Goal: Check status: Check status

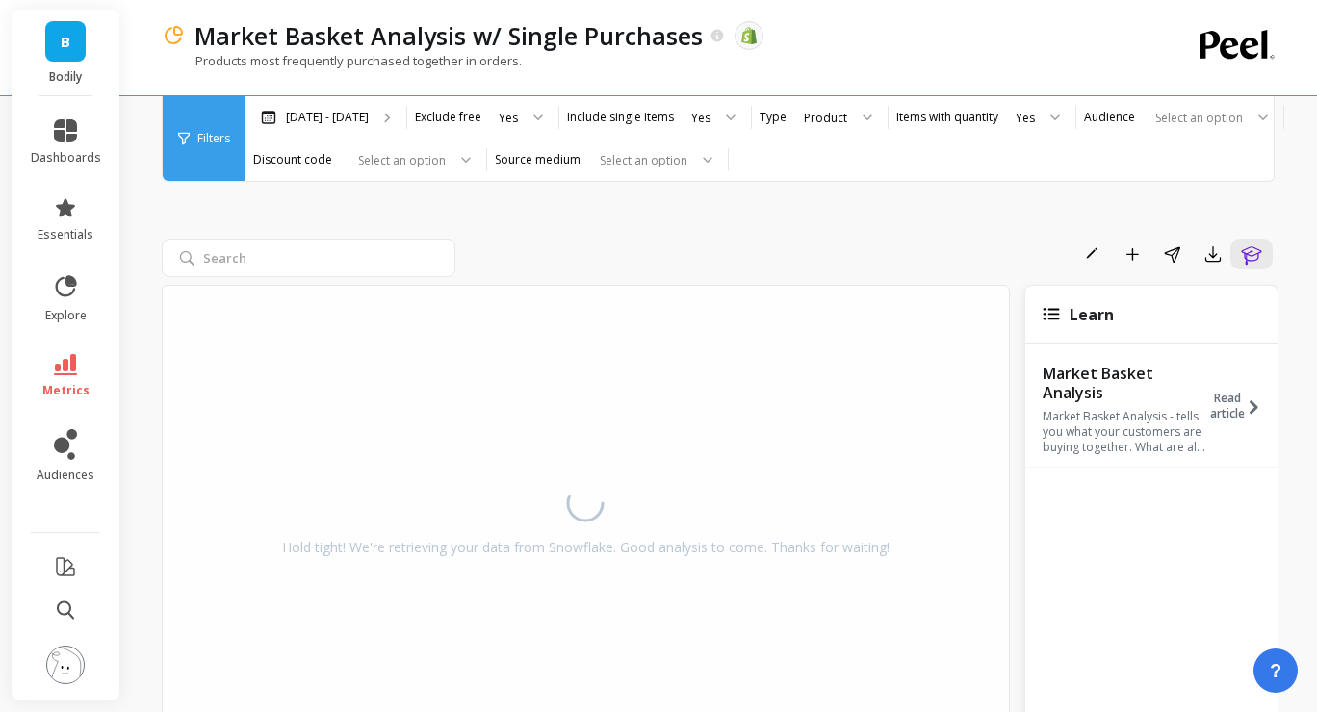
click at [73, 43] on link "B" at bounding box center [65, 41] width 40 height 40
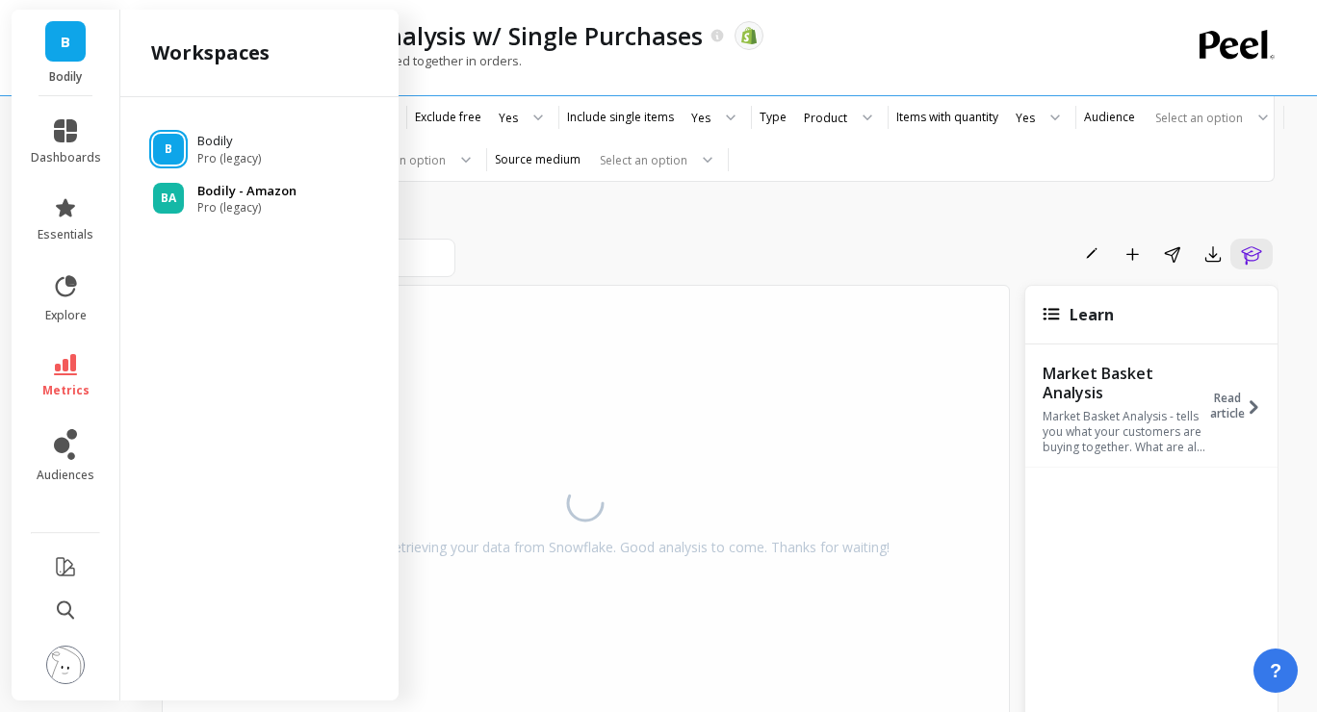
click at [208, 201] on span "Pro (legacy)" at bounding box center [246, 207] width 99 height 15
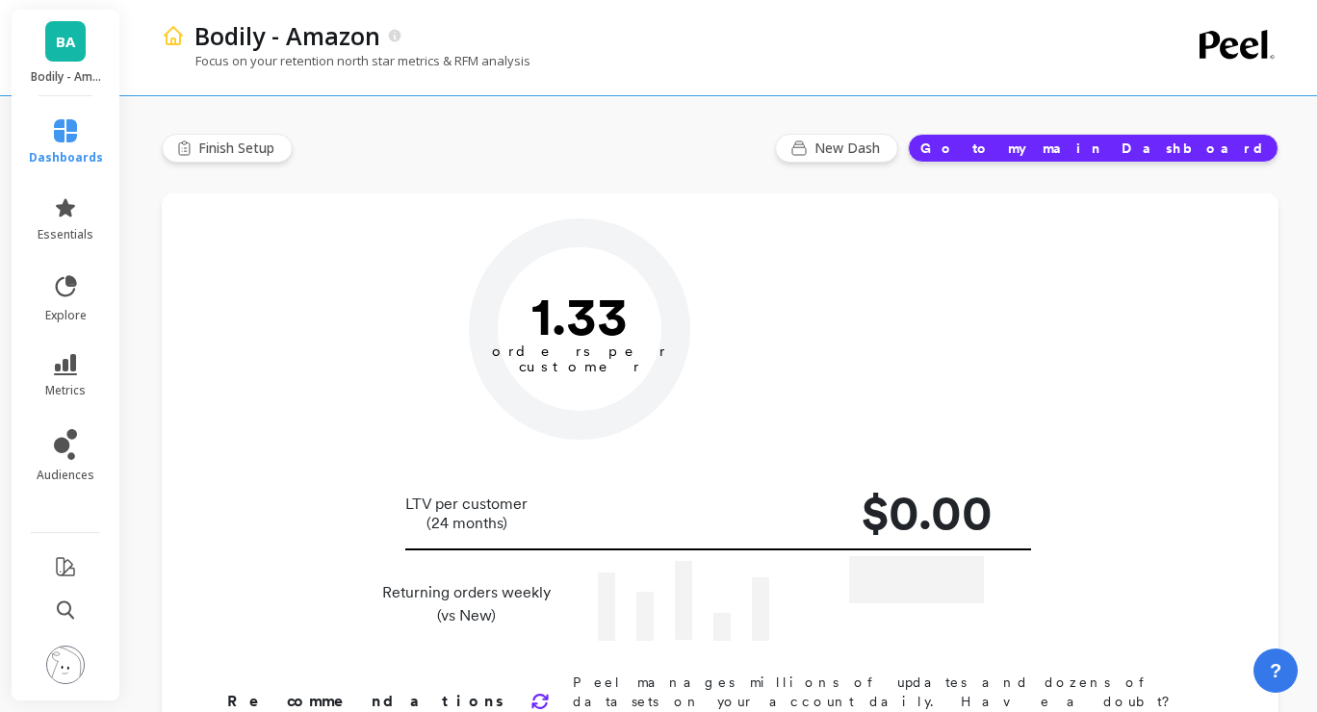
type input "Champions"
type input "2493"
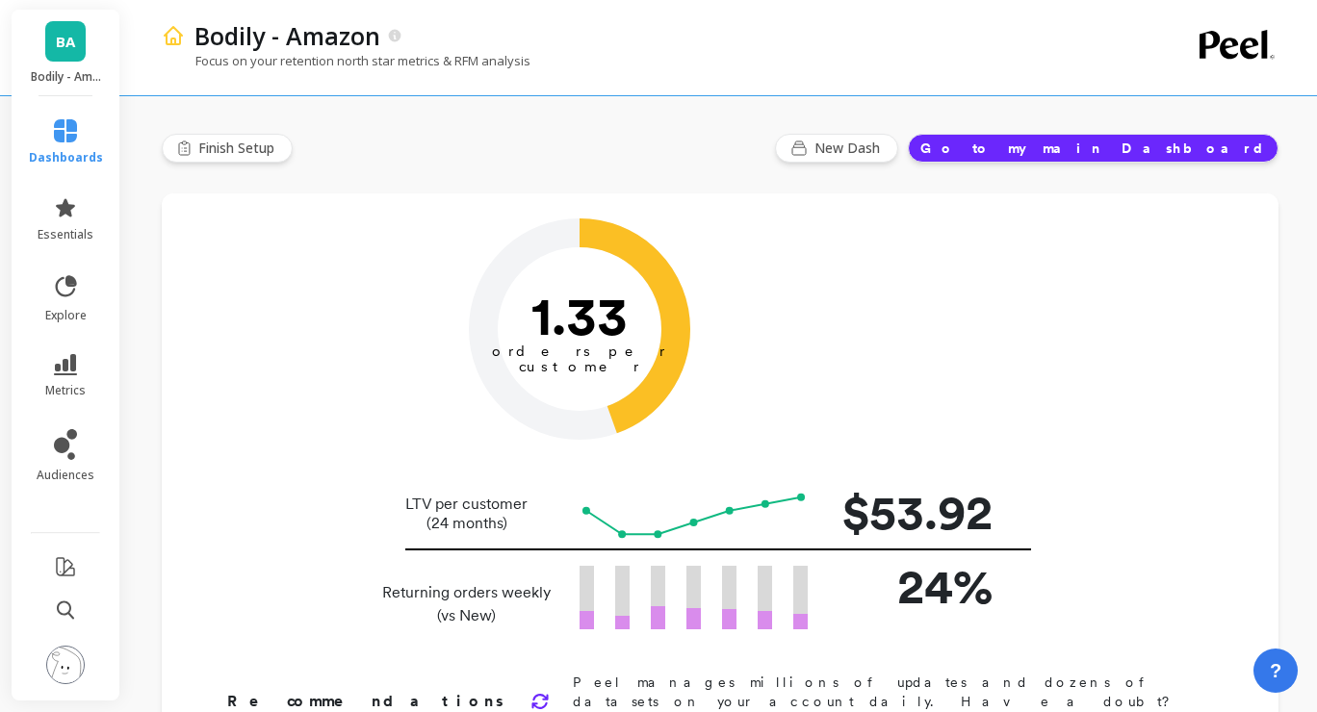
click at [69, 50] on span "BA" at bounding box center [65, 42] width 19 height 22
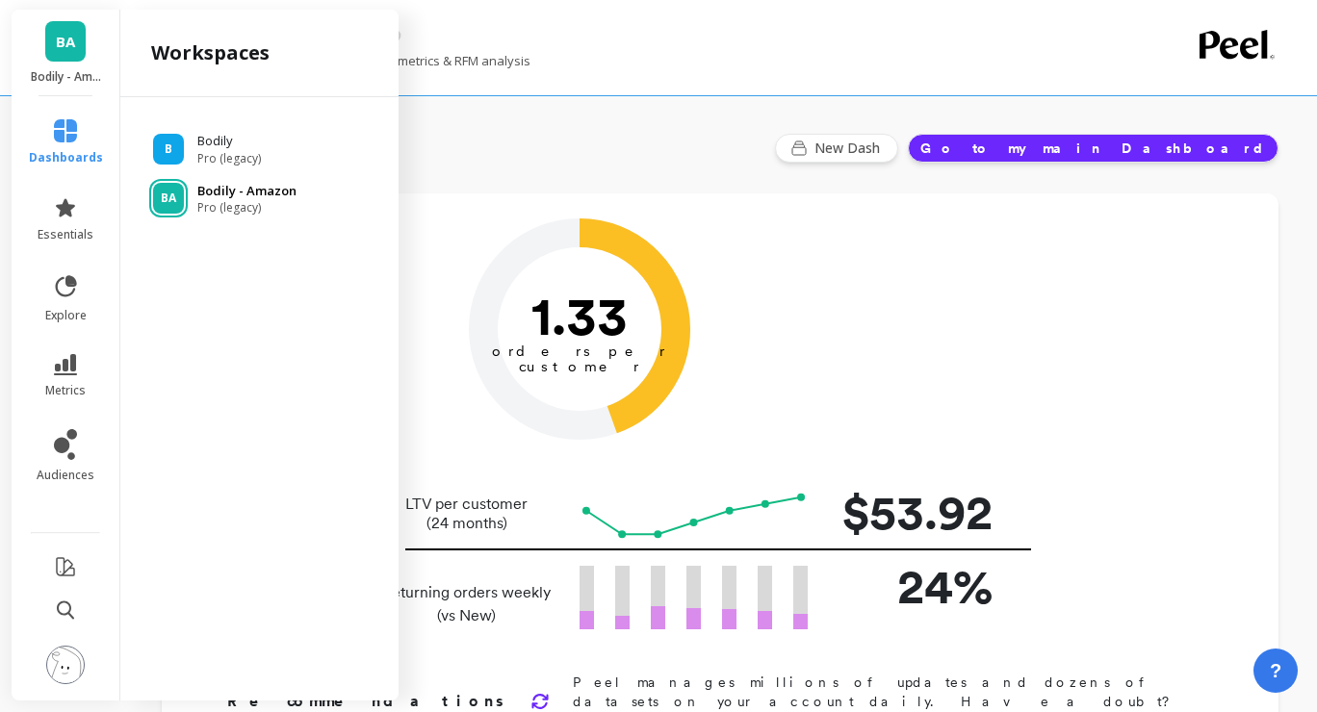
click at [248, 194] on p "Bodily - Amazon" at bounding box center [246, 191] width 99 height 19
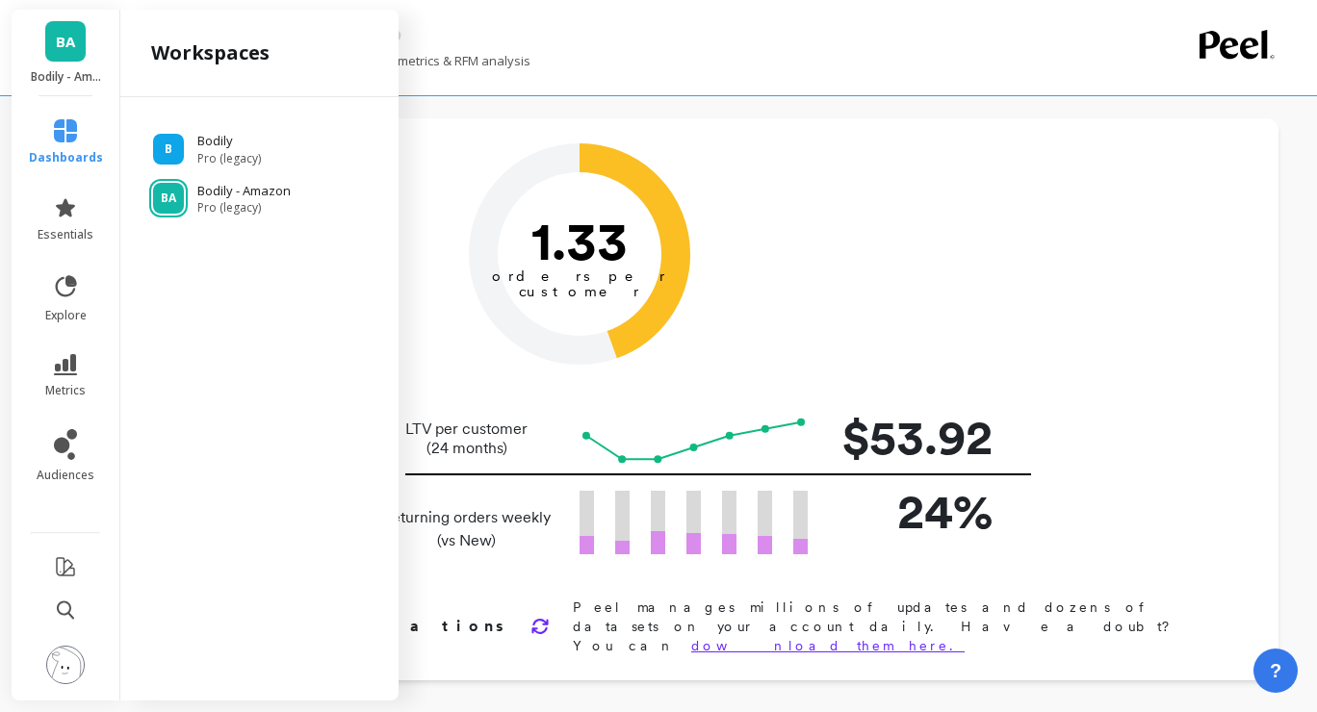
scroll to position [171, 0]
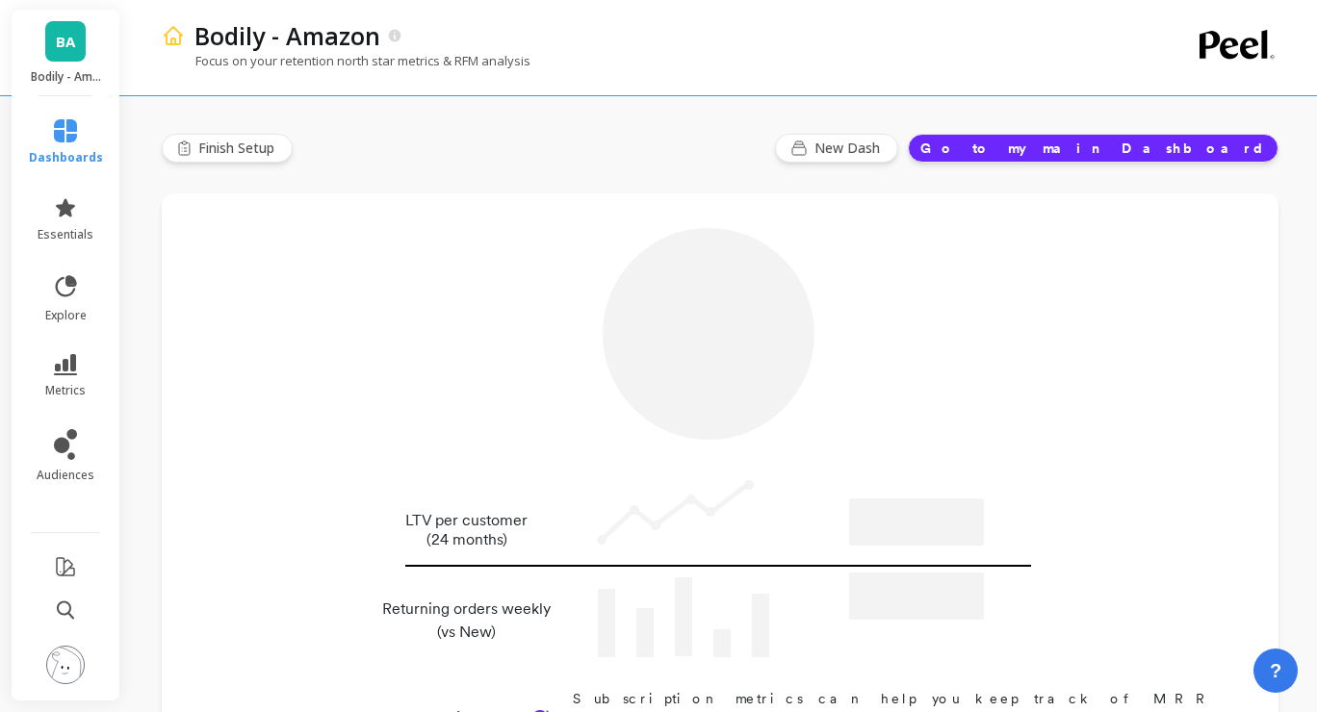
type input "Champions"
type input "2493"
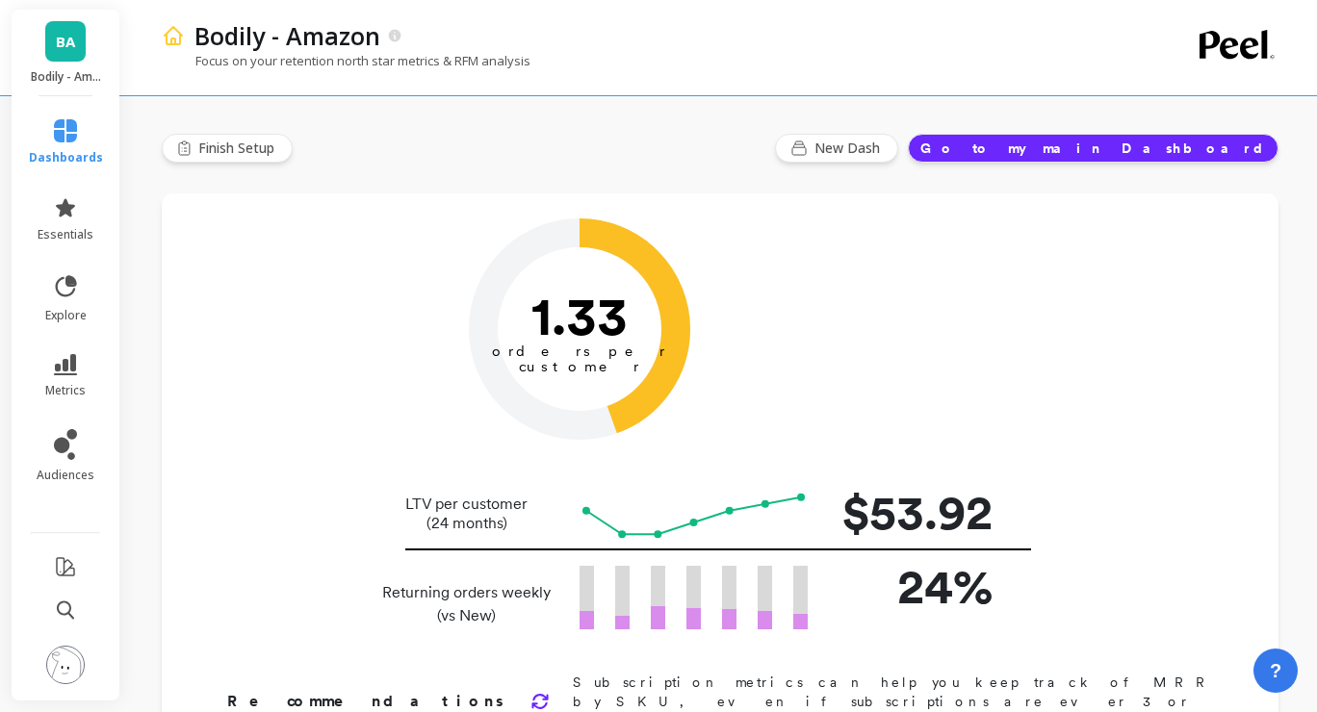
click at [1142, 143] on button "Go to my main Dashboard" at bounding box center [1093, 148] width 371 height 29
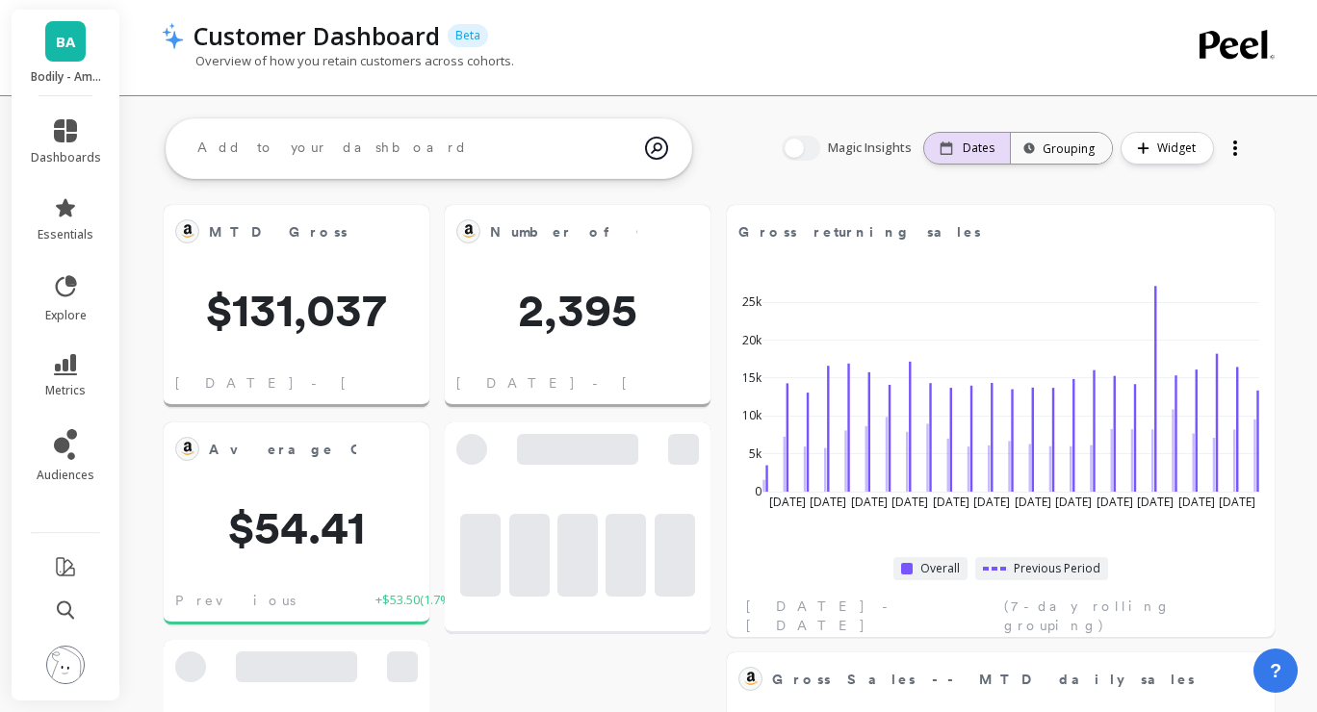
click at [964, 151] on div "Dates" at bounding box center [966, 148] width 55 height 15
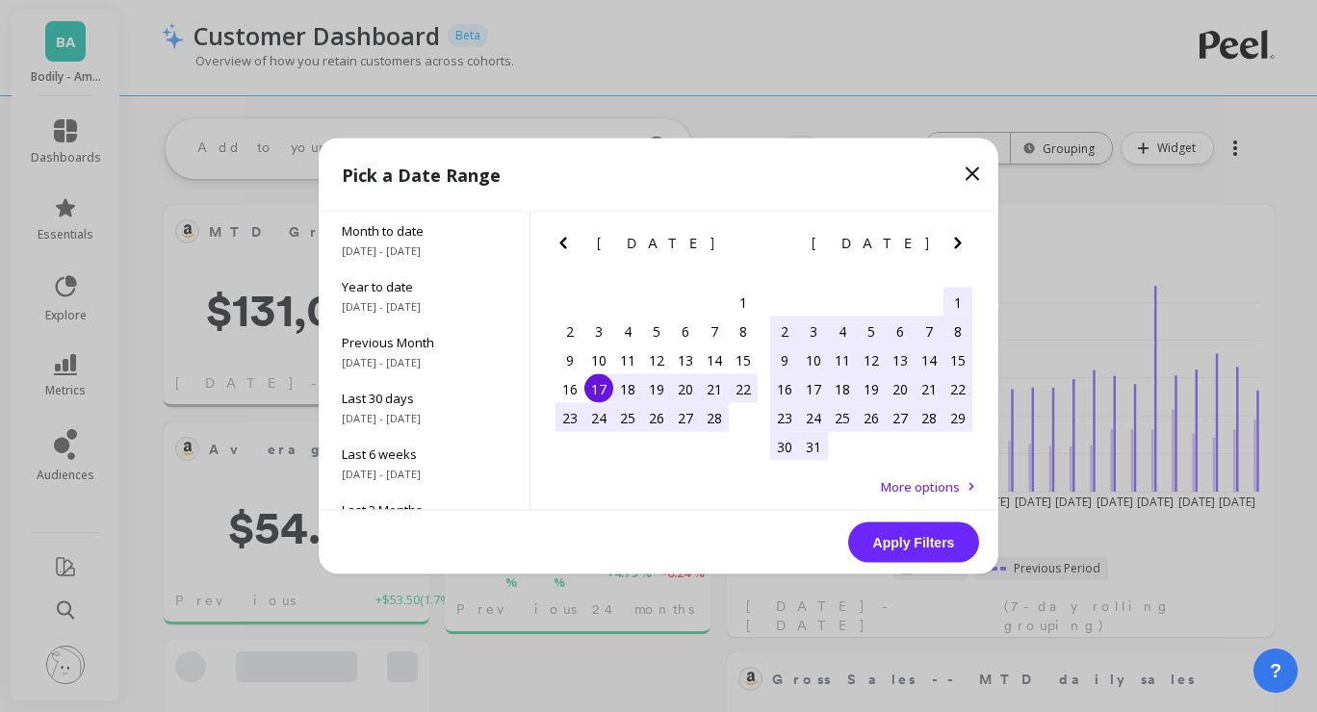
click at [597, 387] on div "17" at bounding box center [598, 388] width 29 height 29
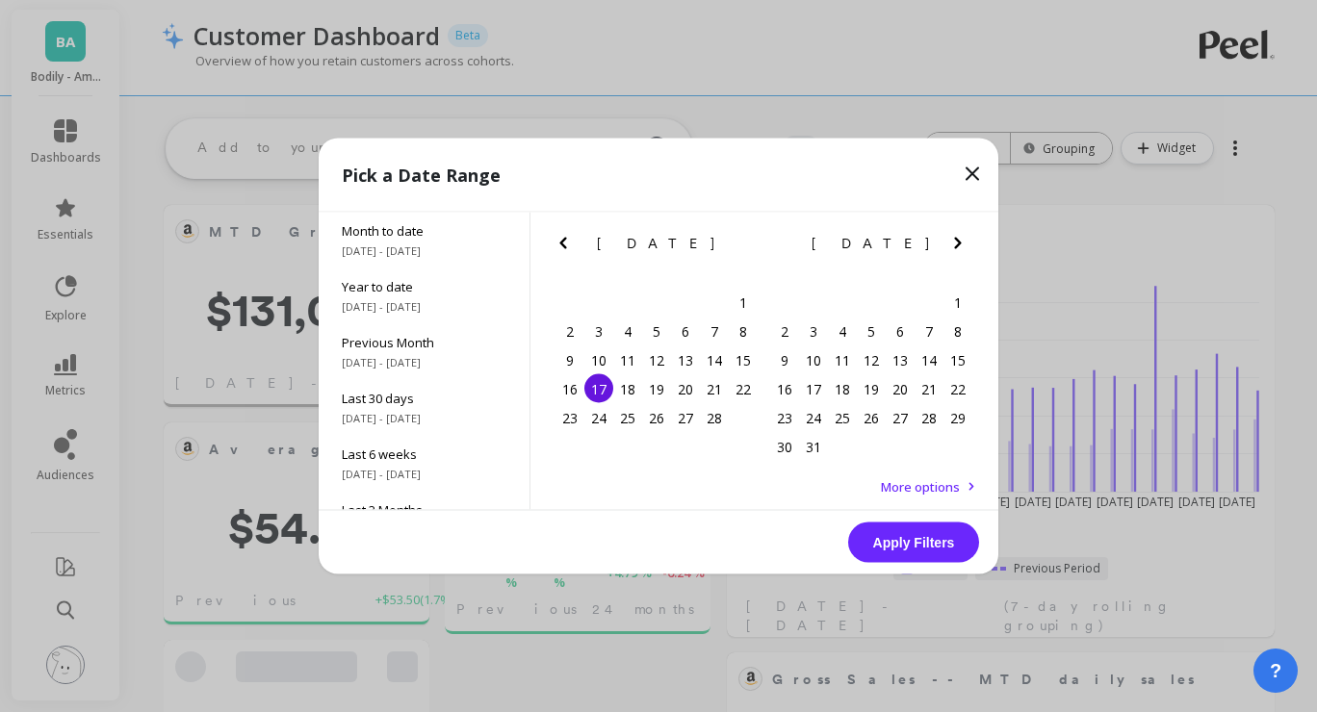
click at [950, 243] on icon "Next Month" at bounding box center [957, 243] width 23 height 23
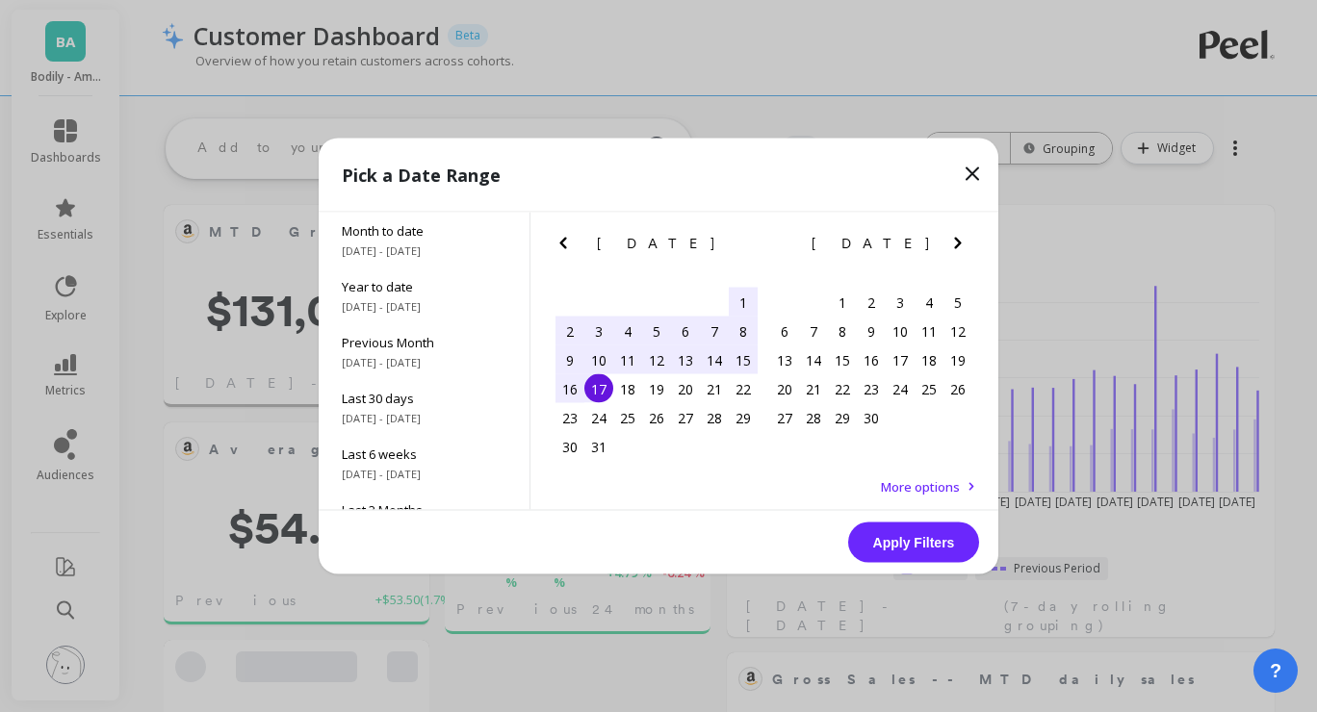
click at [950, 243] on icon "Next Month" at bounding box center [957, 243] width 23 height 23
click at [950, 242] on icon "Next Month" at bounding box center [957, 243] width 23 height 23
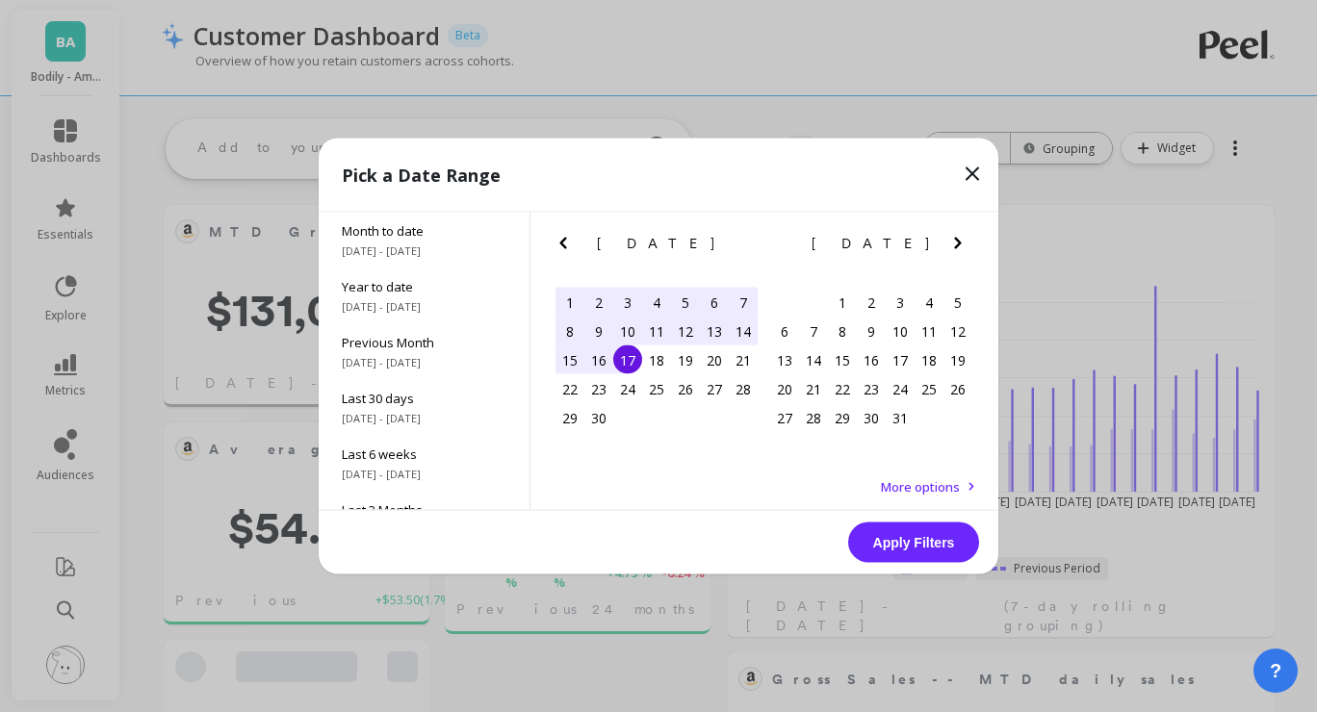
click at [950, 242] on icon "Next Month" at bounding box center [957, 243] width 23 height 23
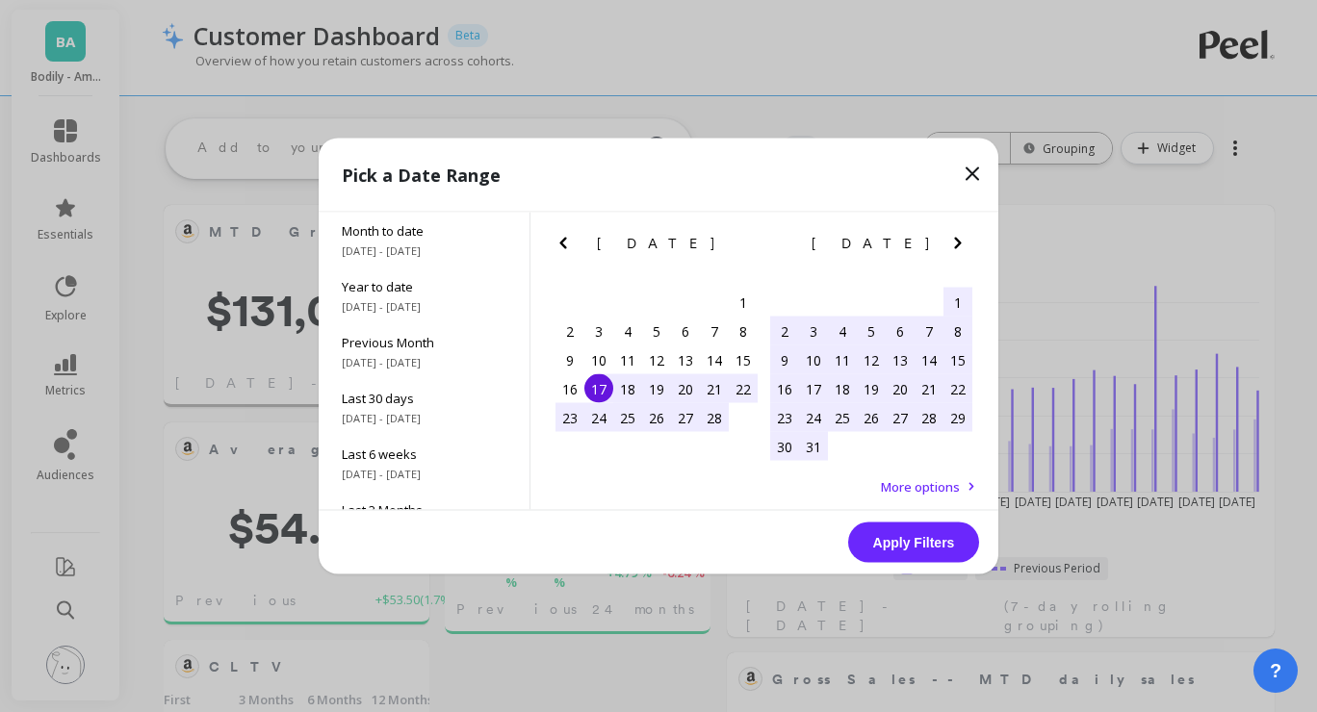
click at [950, 242] on icon "Next Month" at bounding box center [957, 243] width 23 height 23
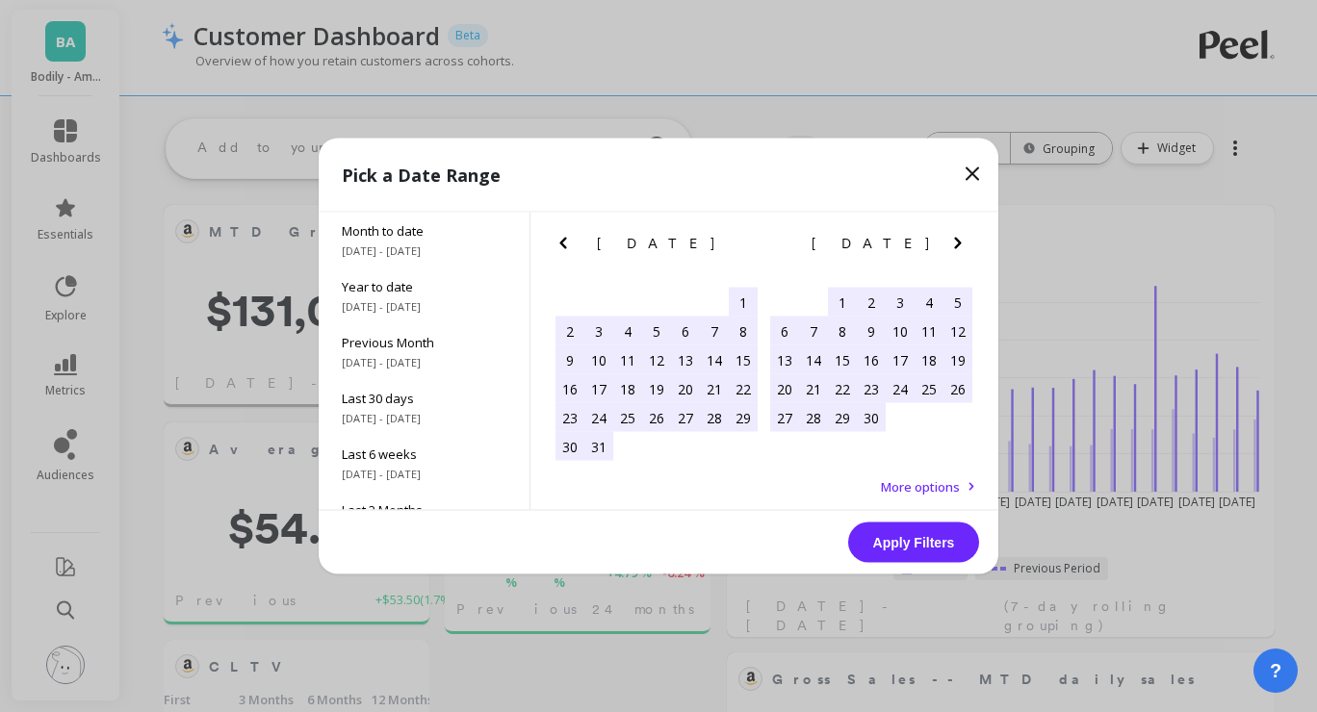
click at [957, 239] on icon "Next Month" at bounding box center [957, 244] width 7 height 12
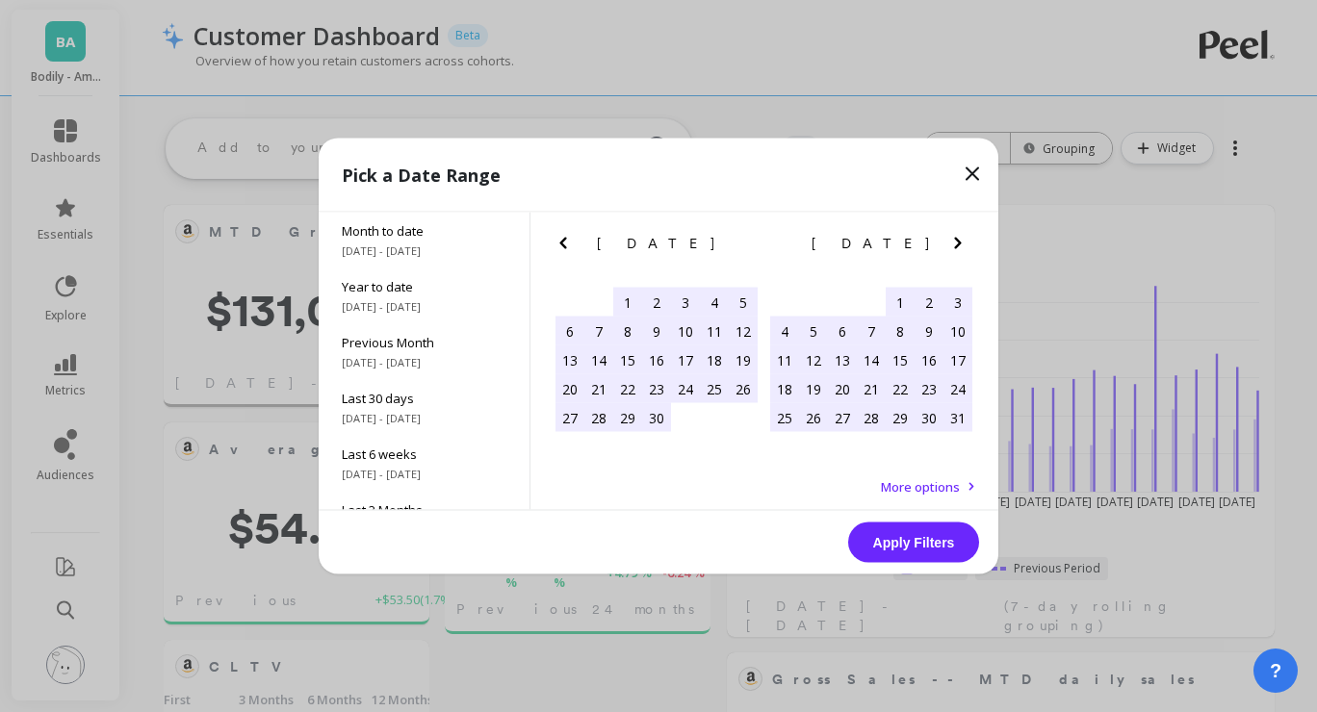
click at [957, 239] on icon "Next Month" at bounding box center [957, 244] width 7 height 12
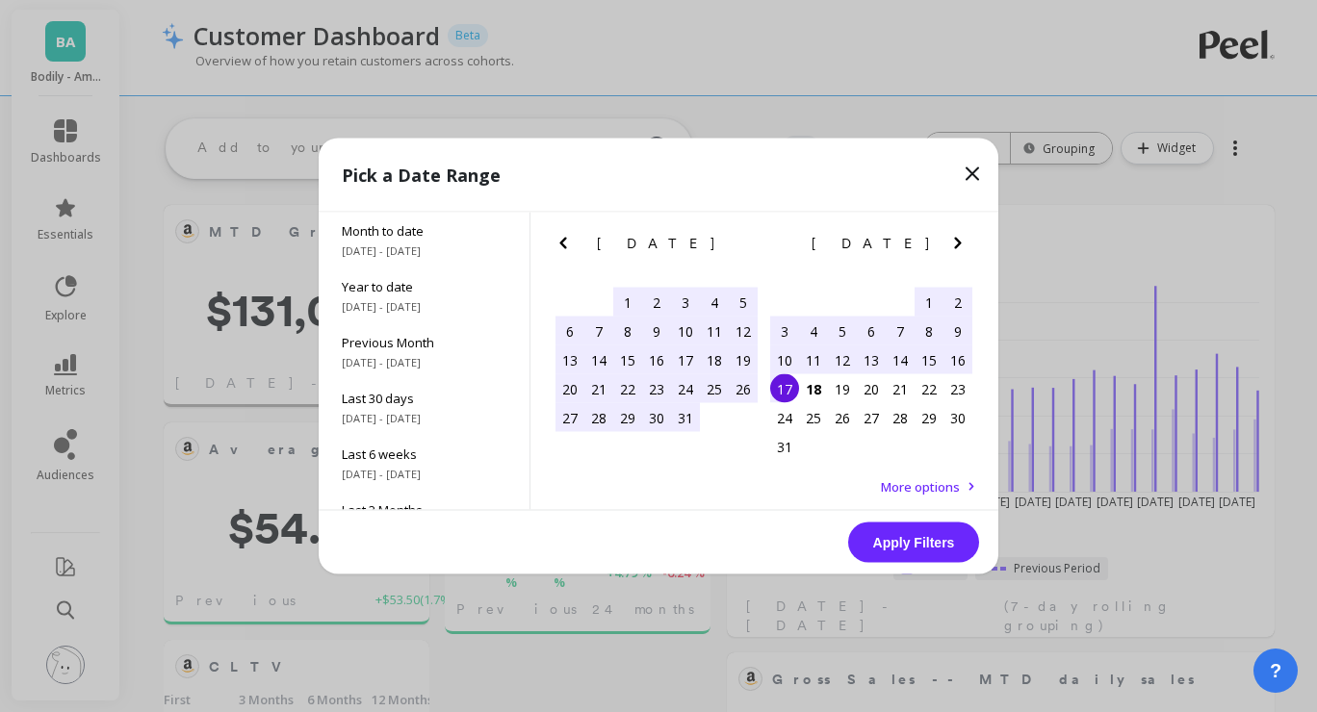
click at [809, 357] on div "11" at bounding box center [813, 360] width 29 height 29
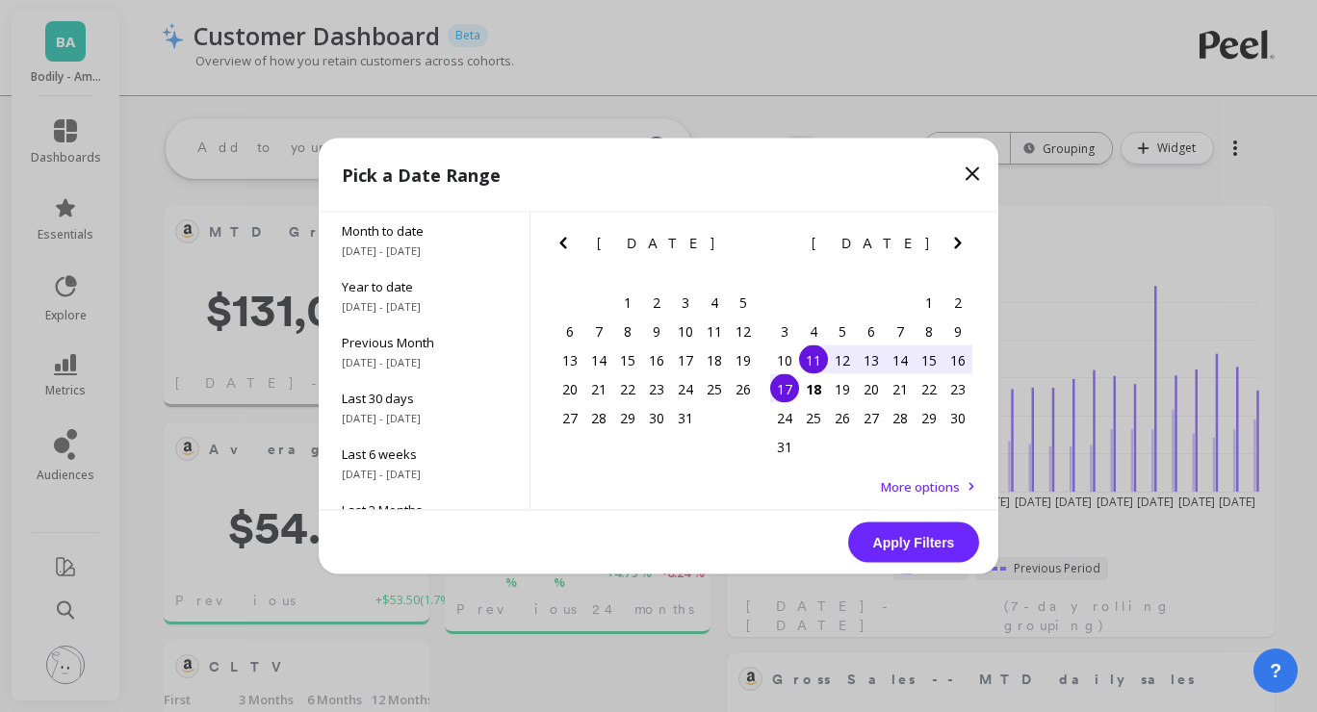
click at [785, 380] on div "17" at bounding box center [784, 388] width 29 height 29
click at [925, 545] on button "Apply Filters" at bounding box center [913, 543] width 131 height 40
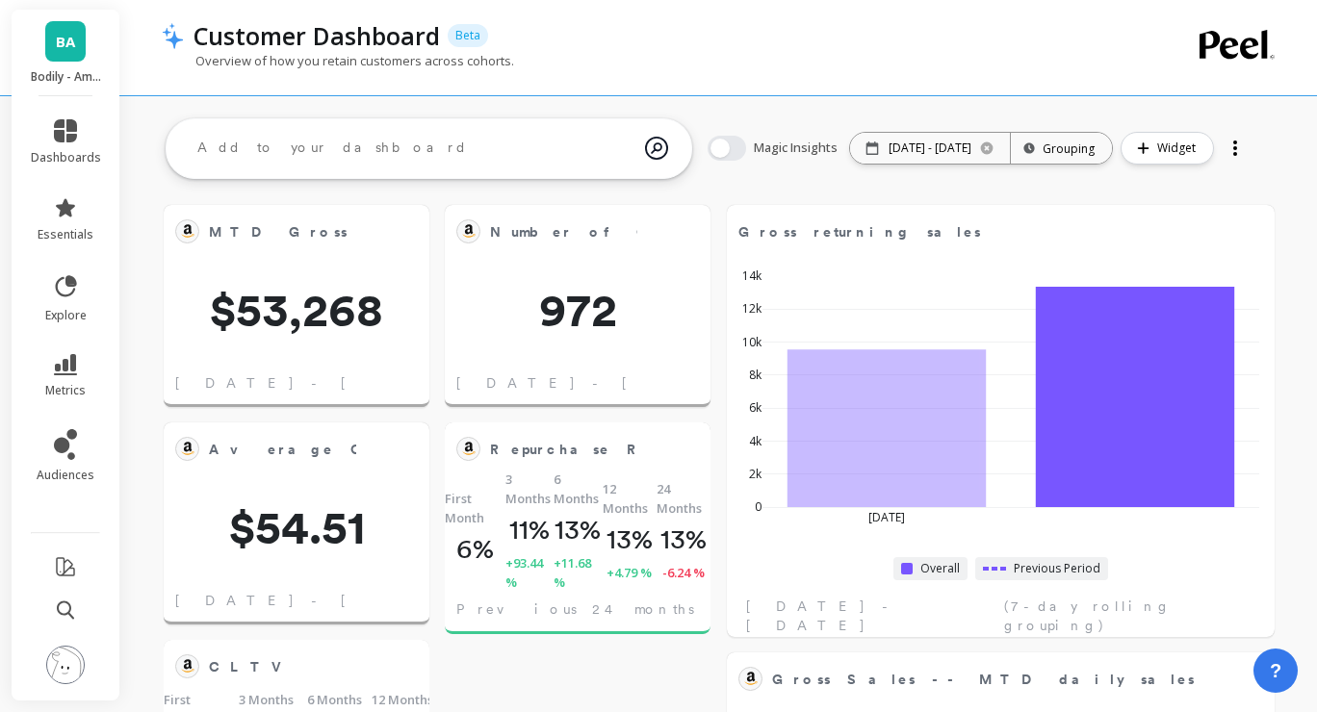
click at [716, 93] on div "Customer Dashboard Beta Overview of how you retain customers across cohorts." at bounding box center [641, 47] width 959 height 95
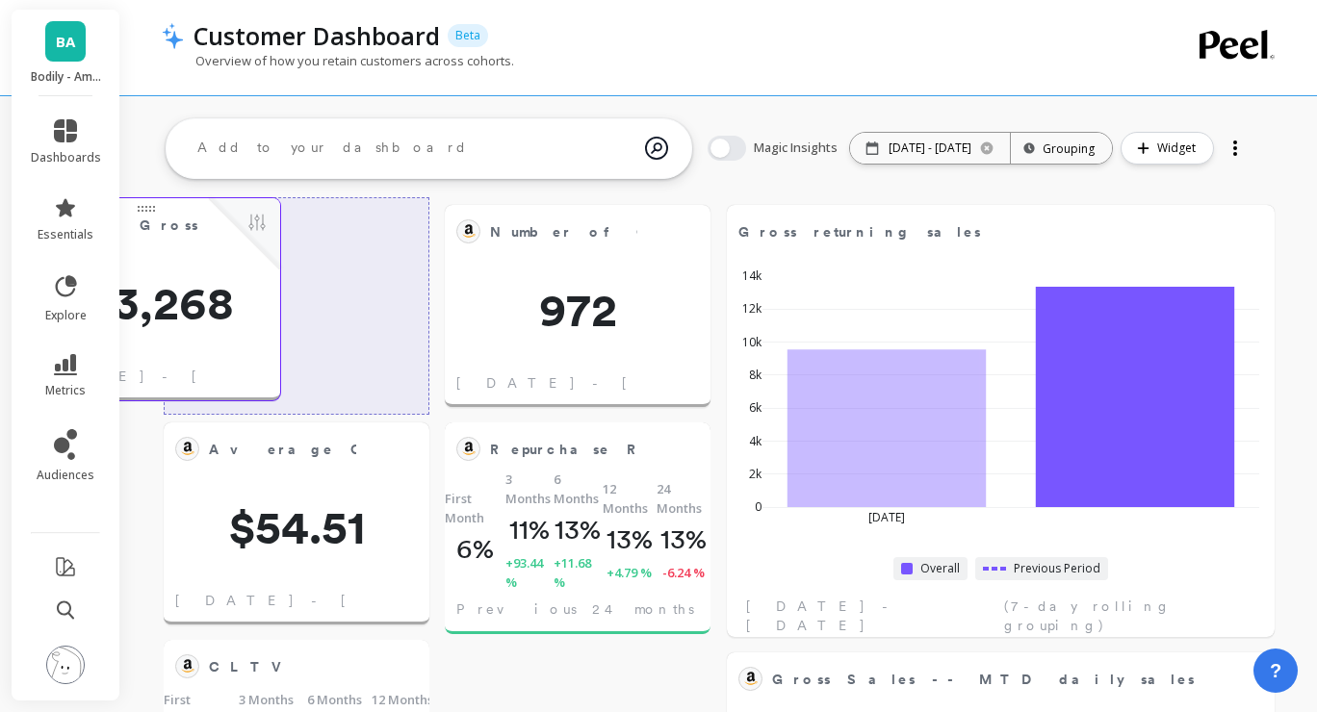
drag, startPoint x: 383, startPoint y: 314, endPoint x: 366, endPoint y: 314, distance: 17.3
click at [280, 314] on span "$53,268" at bounding box center [147, 303] width 266 height 46
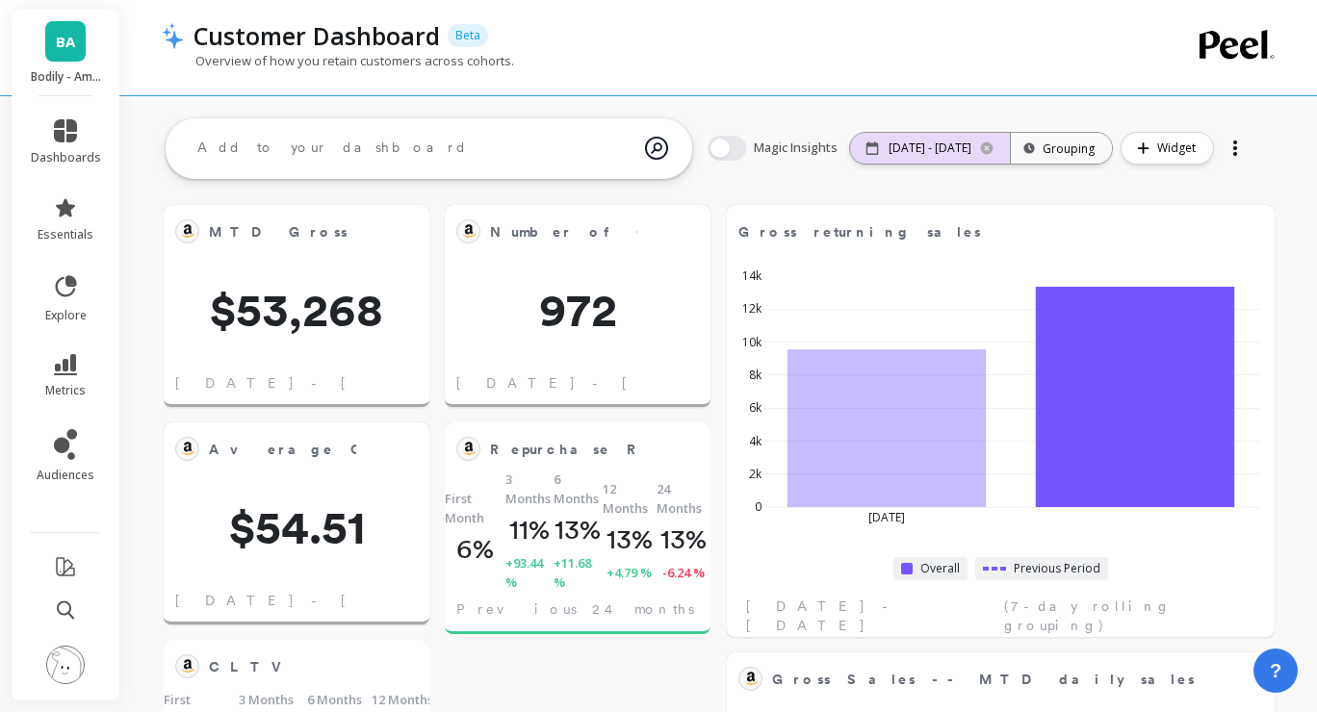
click at [955, 157] on div "08/11/25 - 08/17/25" at bounding box center [930, 148] width 160 height 31
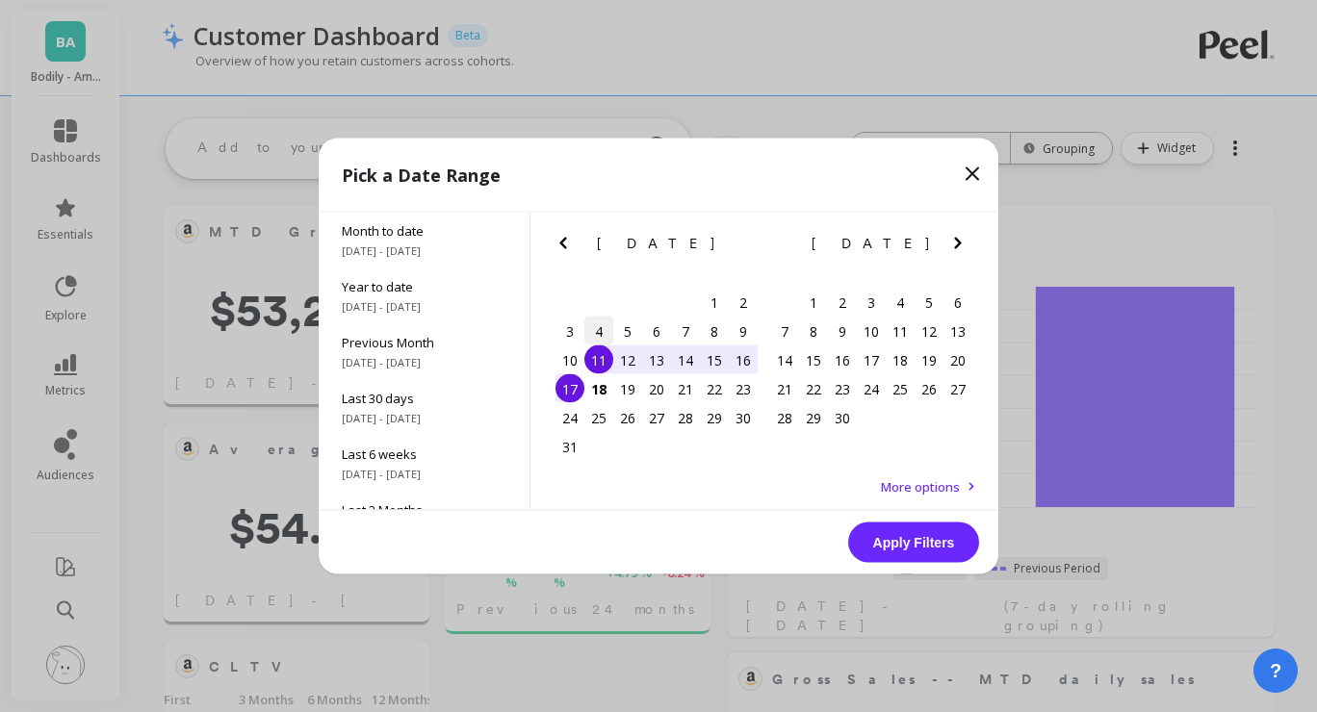
click at [596, 330] on div "4" at bounding box center [598, 331] width 29 height 29
click at [571, 359] on div "10" at bounding box center [569, 360] width 29 height 29
click at [899, 543] on button "Apply Filters" at bounding box center [913, 543] width 131 height 40
